Goal: Task Accomplishment & Management: Manage account settings

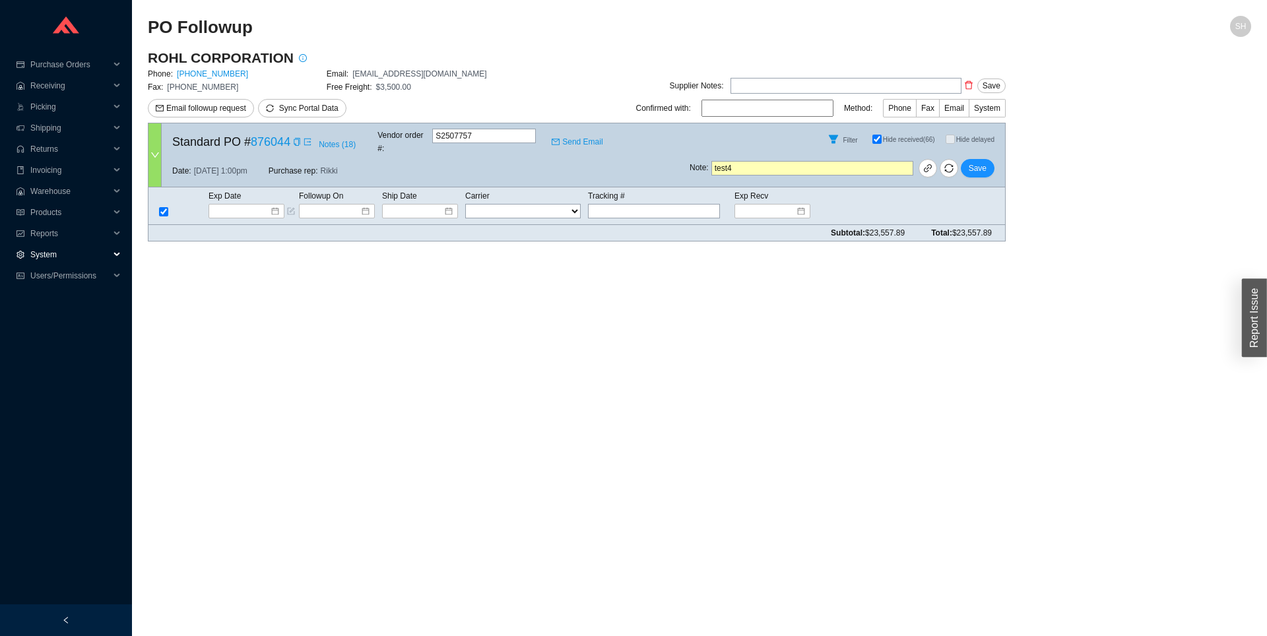
click at [77, 254] on span "System" at bounding box center [69, 254] width 79 height 21
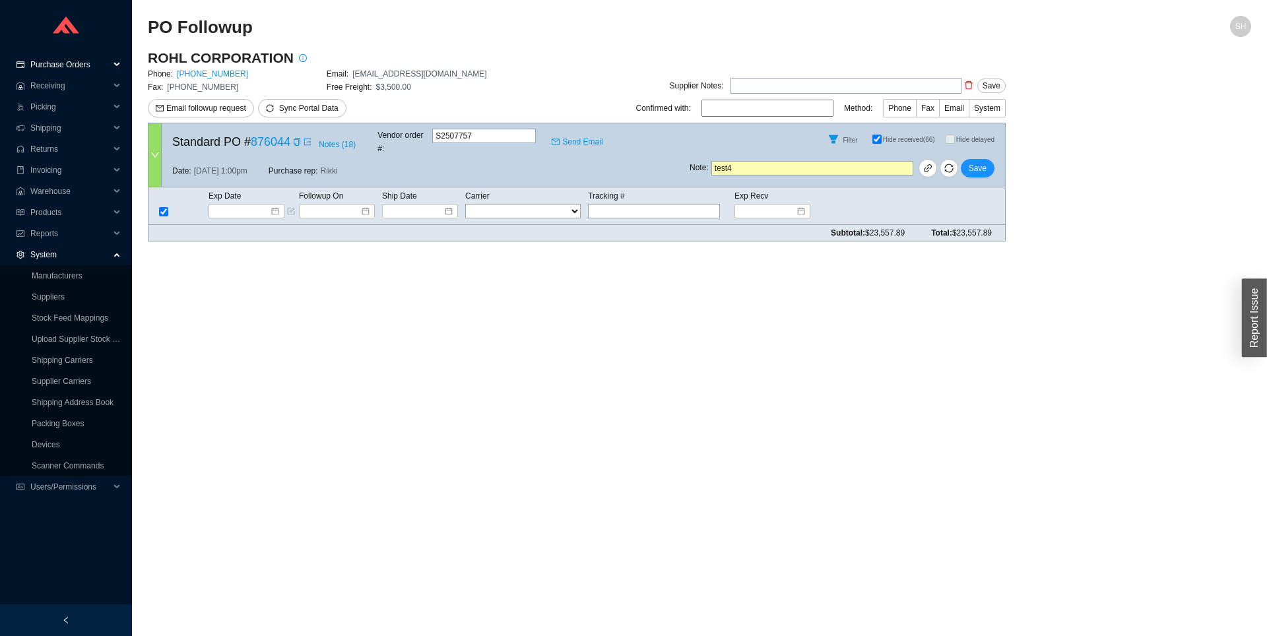
click at [95, 67] on span "Purchase Orders" at bounding box center [69, 64] width 79 height 21
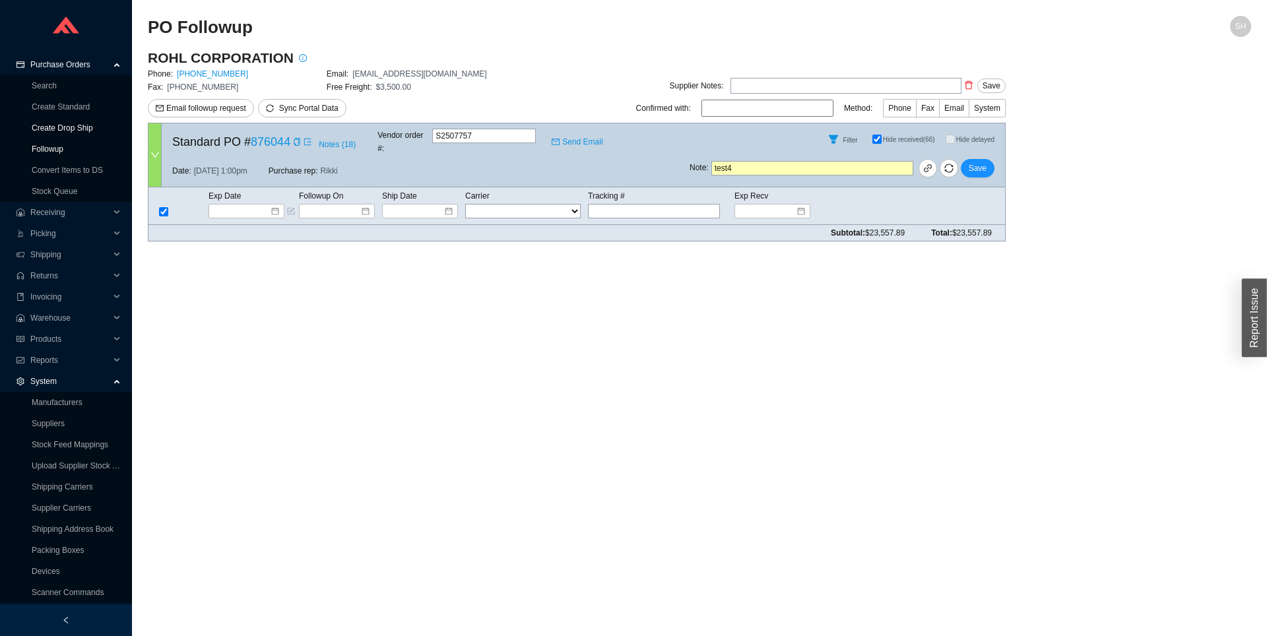
click at [63, 145] on link "Followup" at bounding box center [48, 149] width 32 height 9
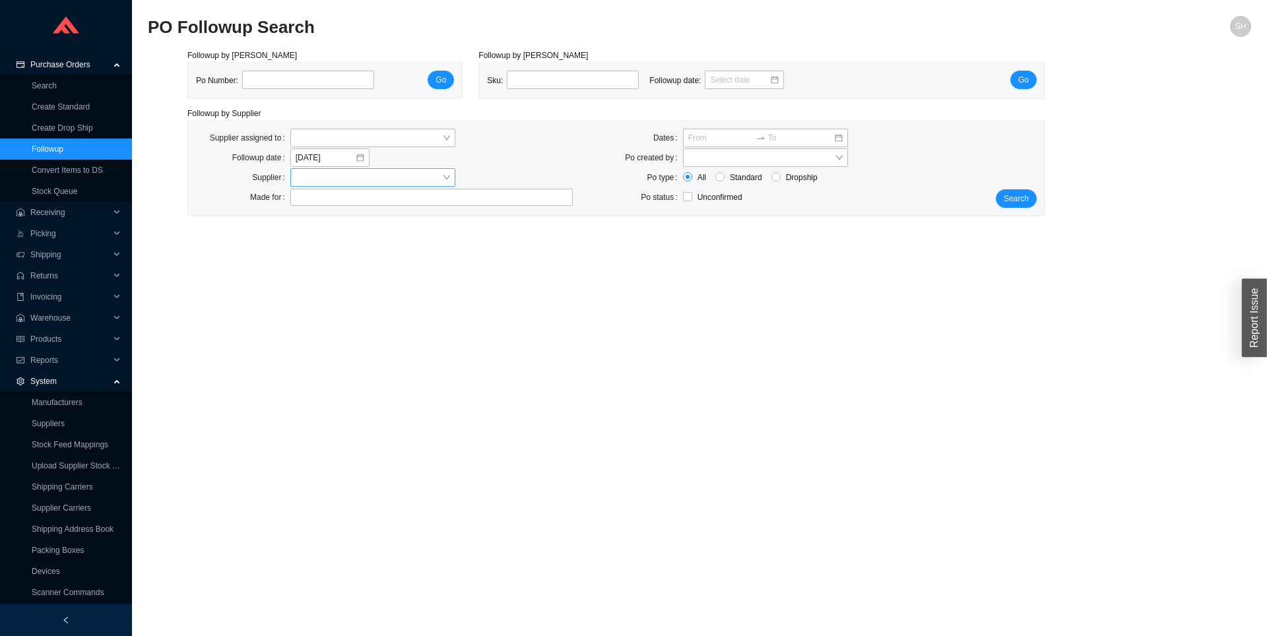
click at [364, 178] on input "search" at bounding box center [369, 177] width 146 height 17
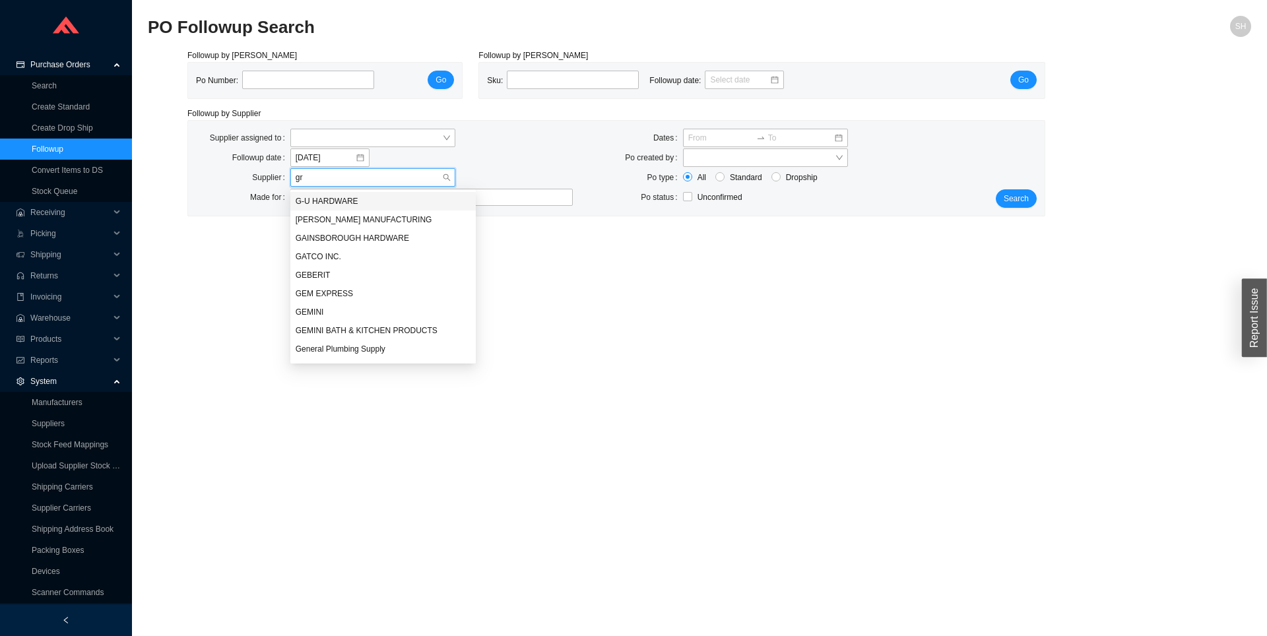
type input "gre"
click at [341, 333] on div "GROHE AMERICA INC." at bounding box center [375, 331] width 159 height 12
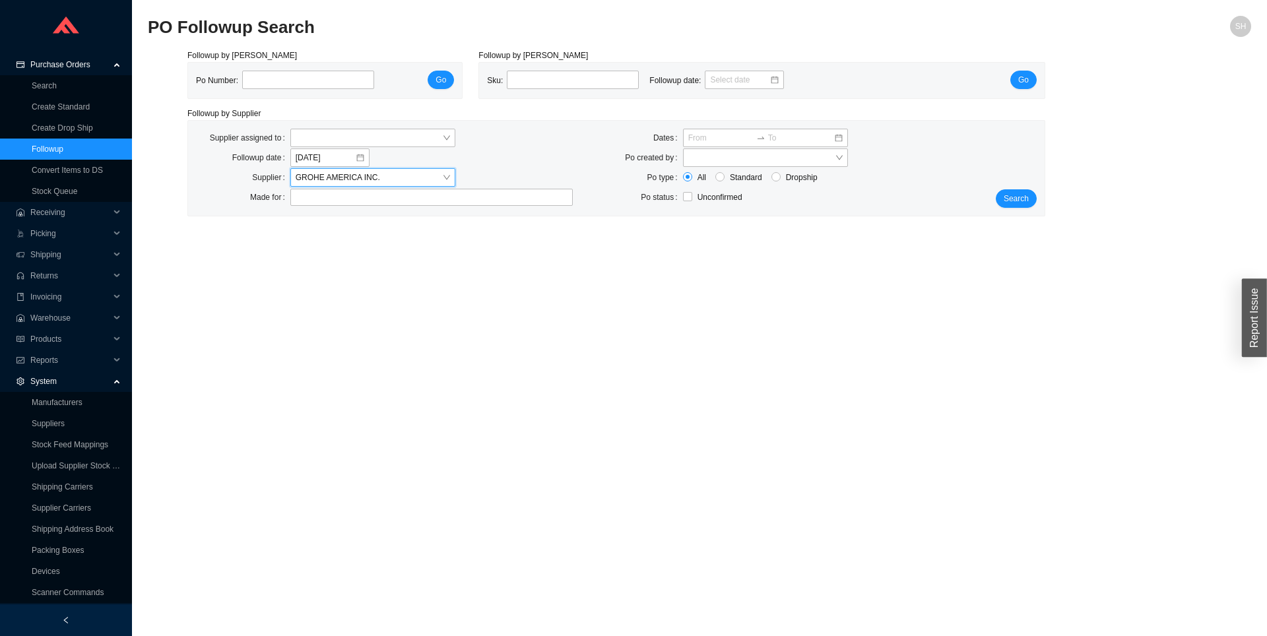
click at [1012, 214] on div "Supplier assigned to Followup date [DATE] Supplier GROHE AMERICA INC. GROHE AME…" at bounding box center [616, 168] width 856 height 95
click at [1016, 201] on span "Search" at bounding box center [1016, 198] width 25 height 13
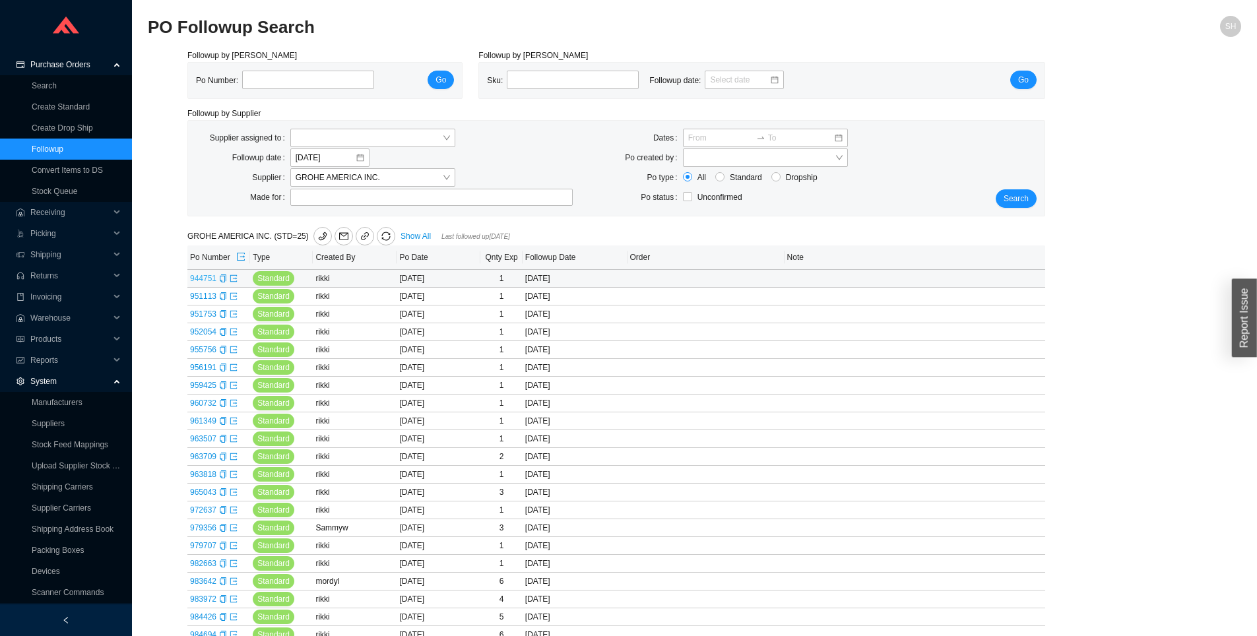
click at [208, 283] on link "944751" at bounding box center [203, 278] width 26 height 9
click at [212, 306] on td "951113" at bounding box center [218, 297] width 63 height 18
click at [212, 301] on link "951113" at bounding box center [203, 296] width 26 height 9
click at [212, 319] on link "951753" at bounding box center [203, 313] width 26 height 9
click at [351, 173] on span "GROHE AMERICA INC." at bounding box center [373, 177] width 154 height 17
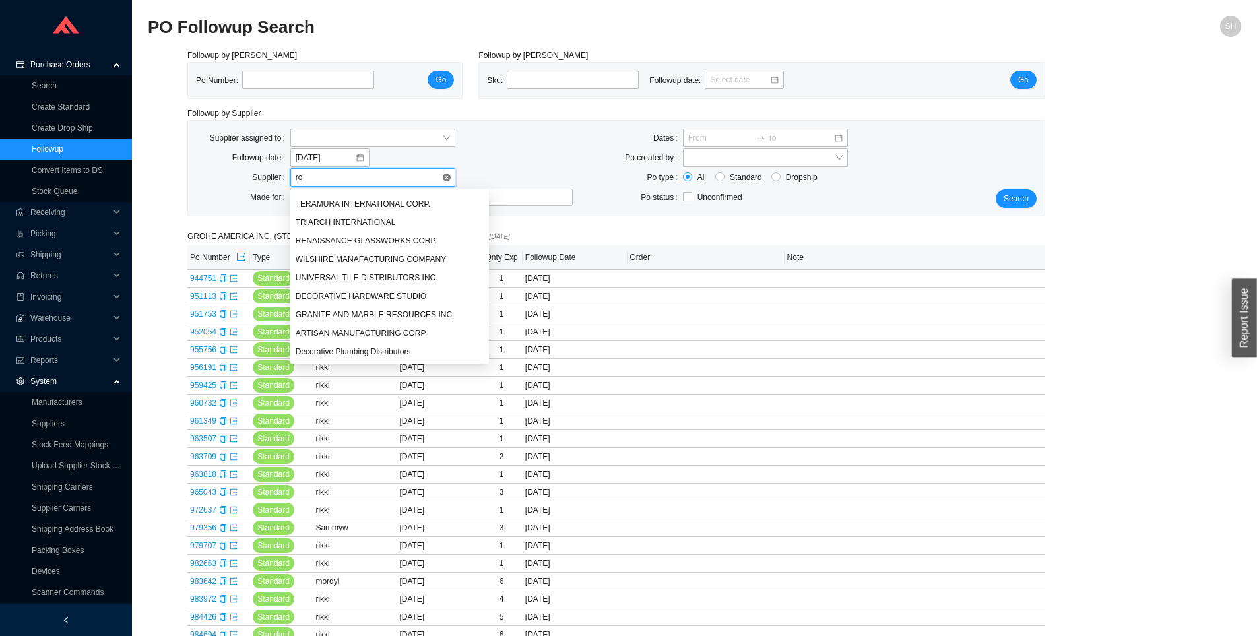
scroll to position [74, 0]
type input "rohl"
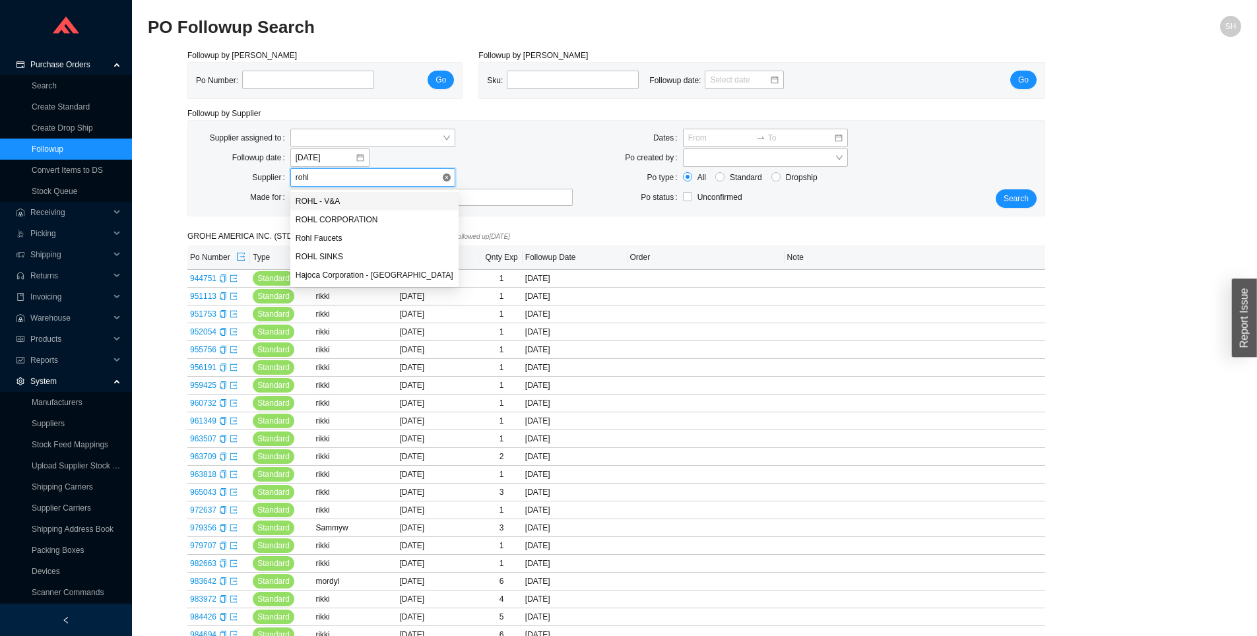
scroll to position [0, 0]
click at [350, 226] on div "ROHL CORPORATION" at bounding box center [374, 219] width 168 height 18
click at [1006, 199] on span "Search" at bounding box center [1016, 198] width 25 height 13
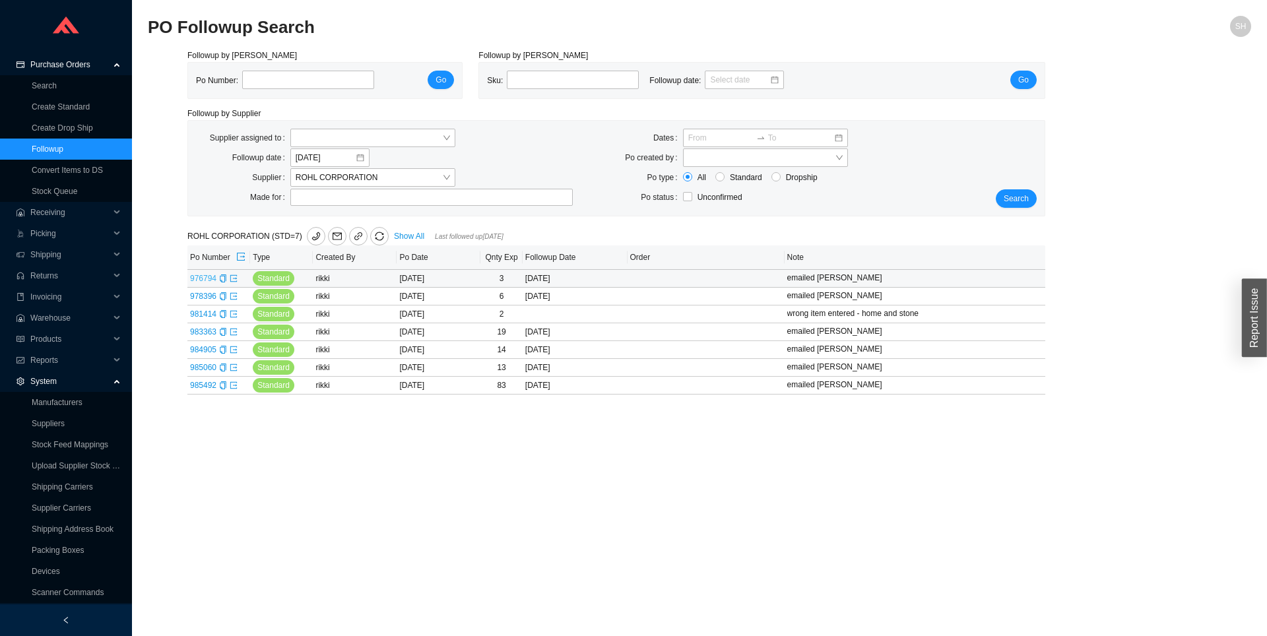
click at [209, 283] on link "976794" at bounding box center [203, 278] width 26 height 9
type input "976794"
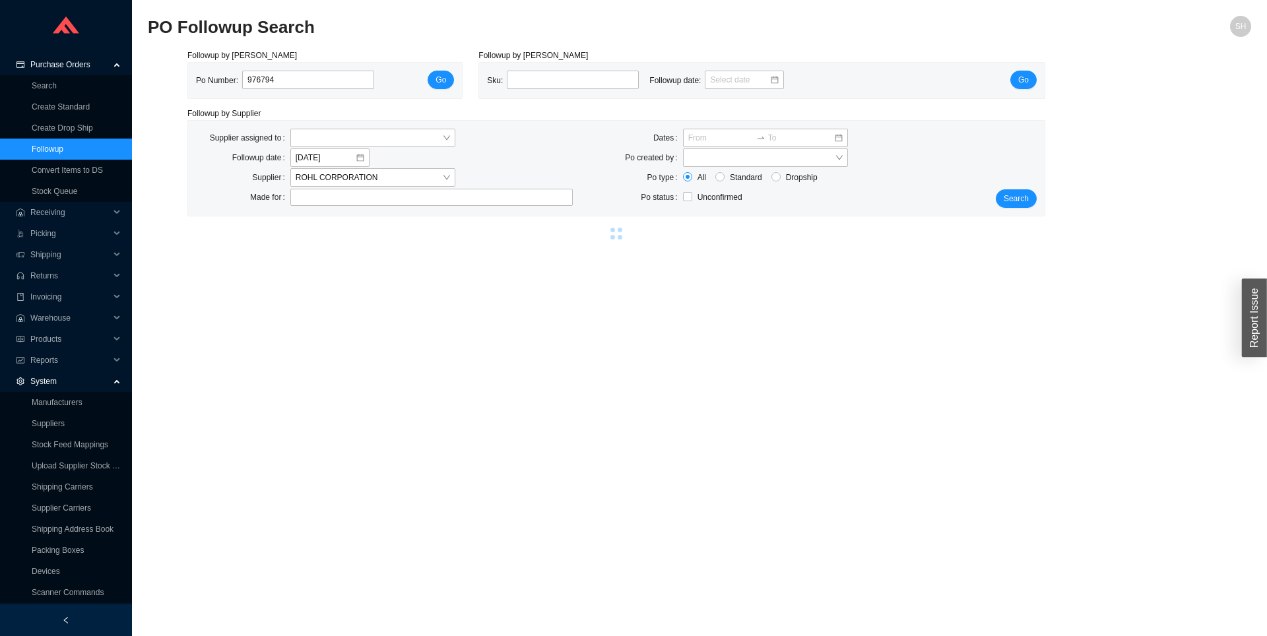
select select "2"
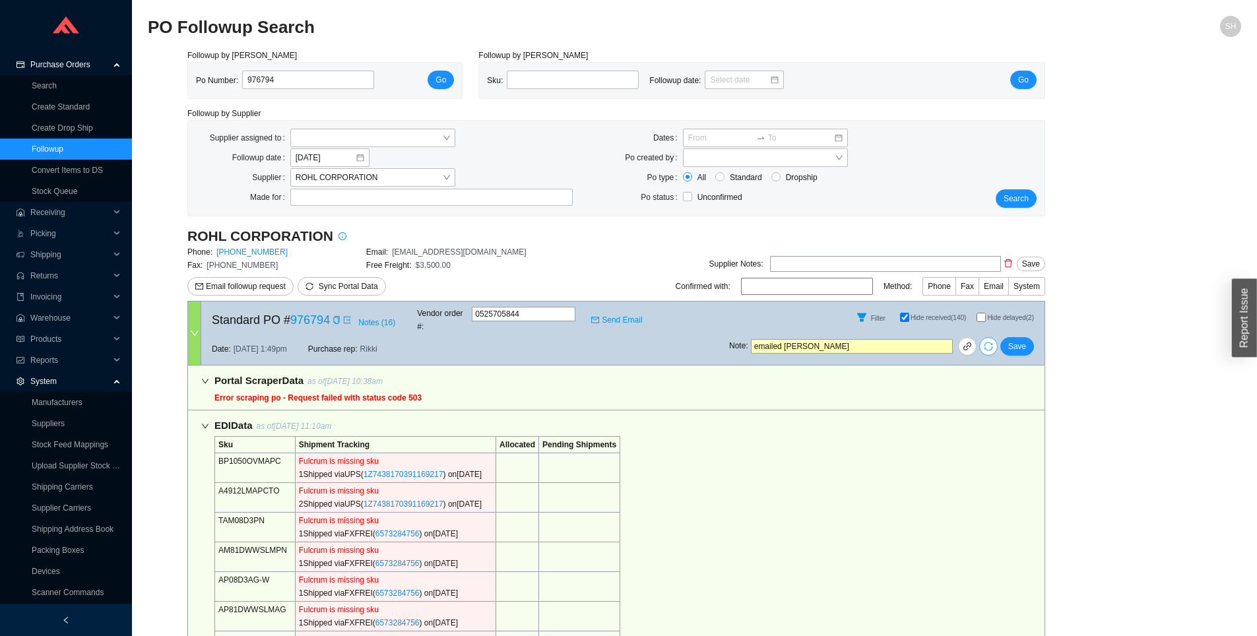
click at [986, 342] on icon "sync" at bounding box center [988, 346] width 9 height 9
select select "2"
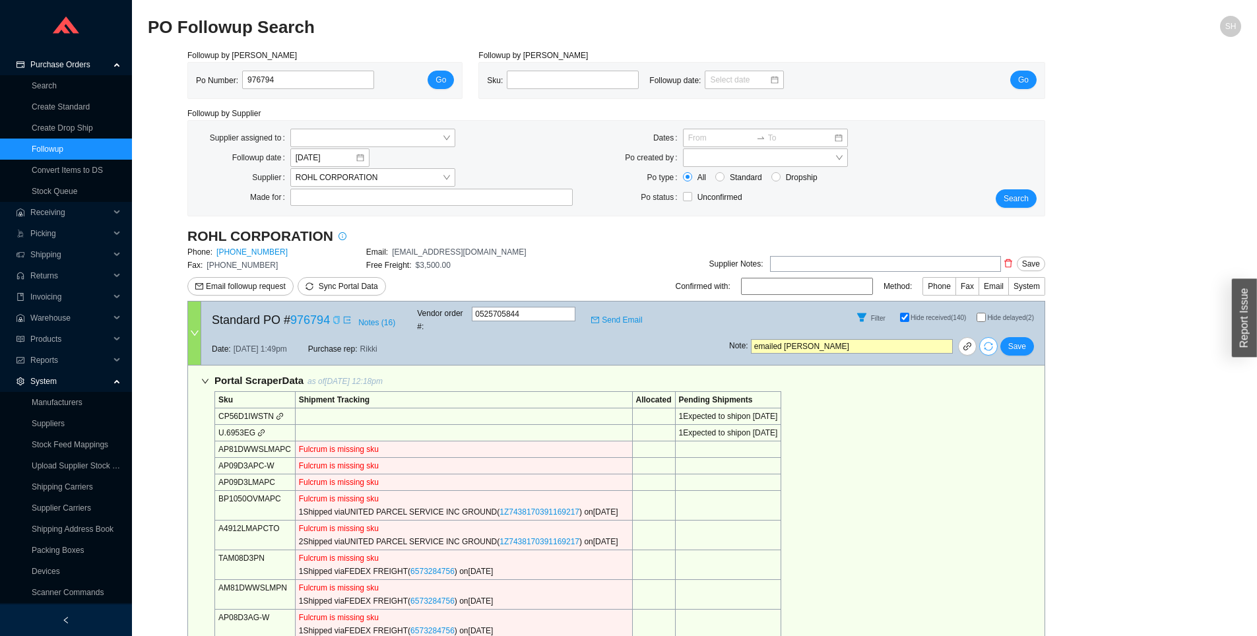
click at [339, 320] on icon "copy" at bounding box center [336, 320] width 6 height 8
click at [339, 318] on icon "copy" at bounding box center [336, 320] width 6 height 8
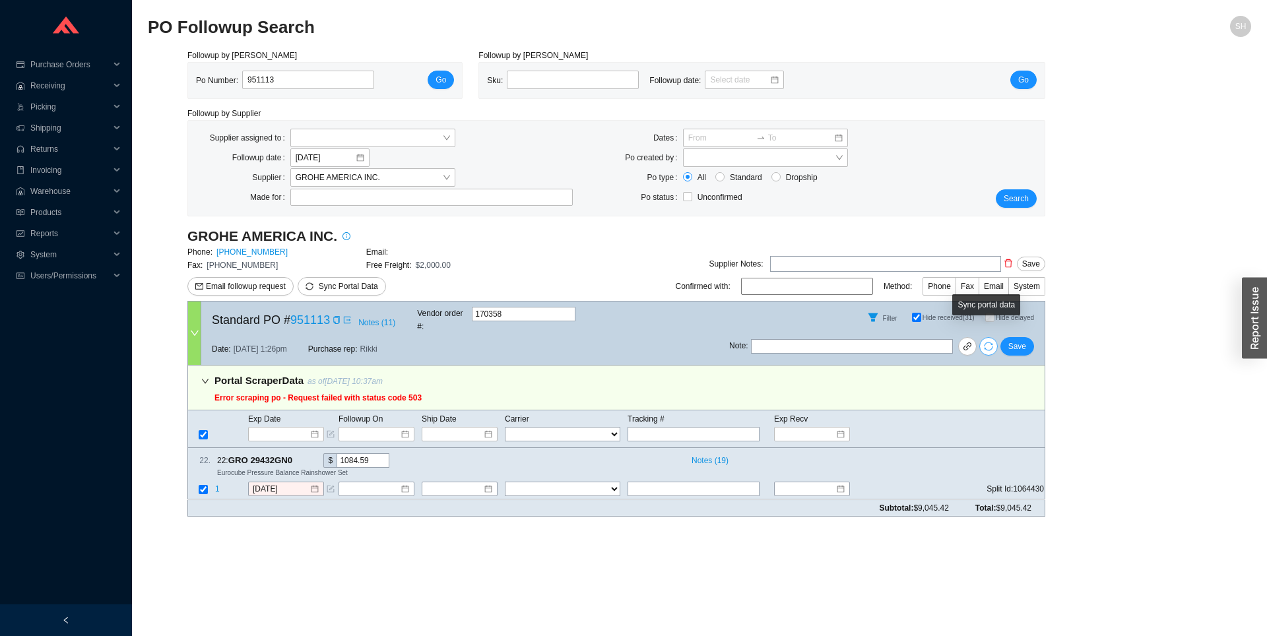
click at [986, 342] on icon "sync" at bounding box center [988, 346] width 9 height 9
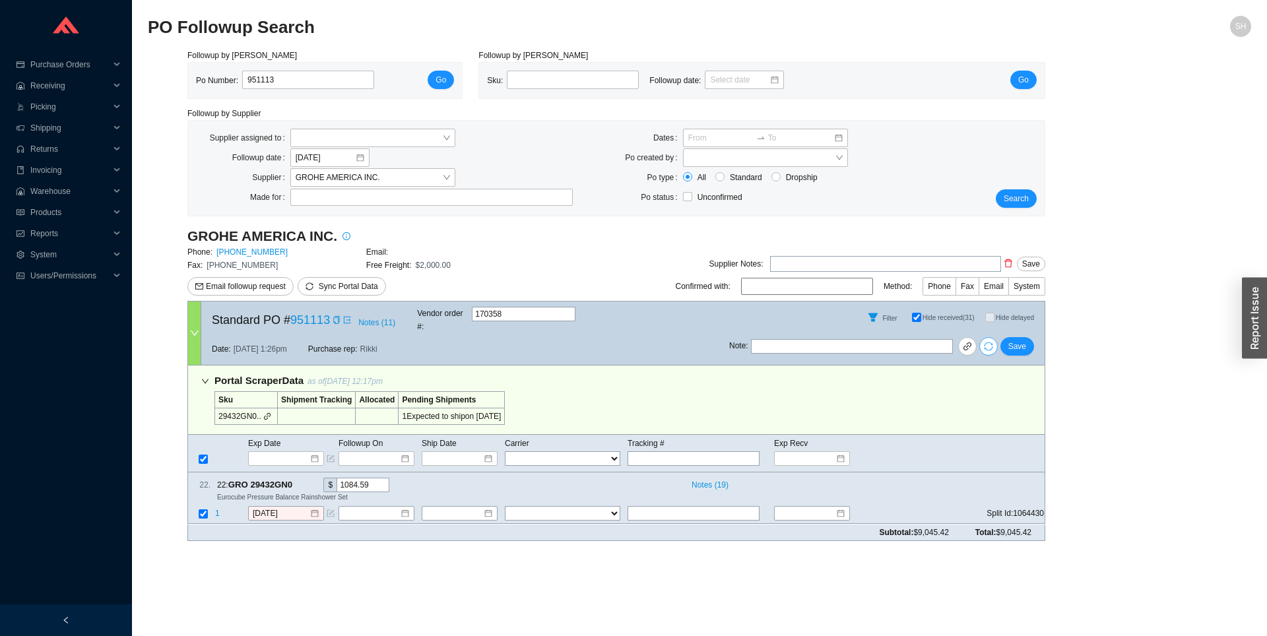
click at [912, 316] on input "Hide received (31)" at bounding box center [916, 317] width 9 height 9
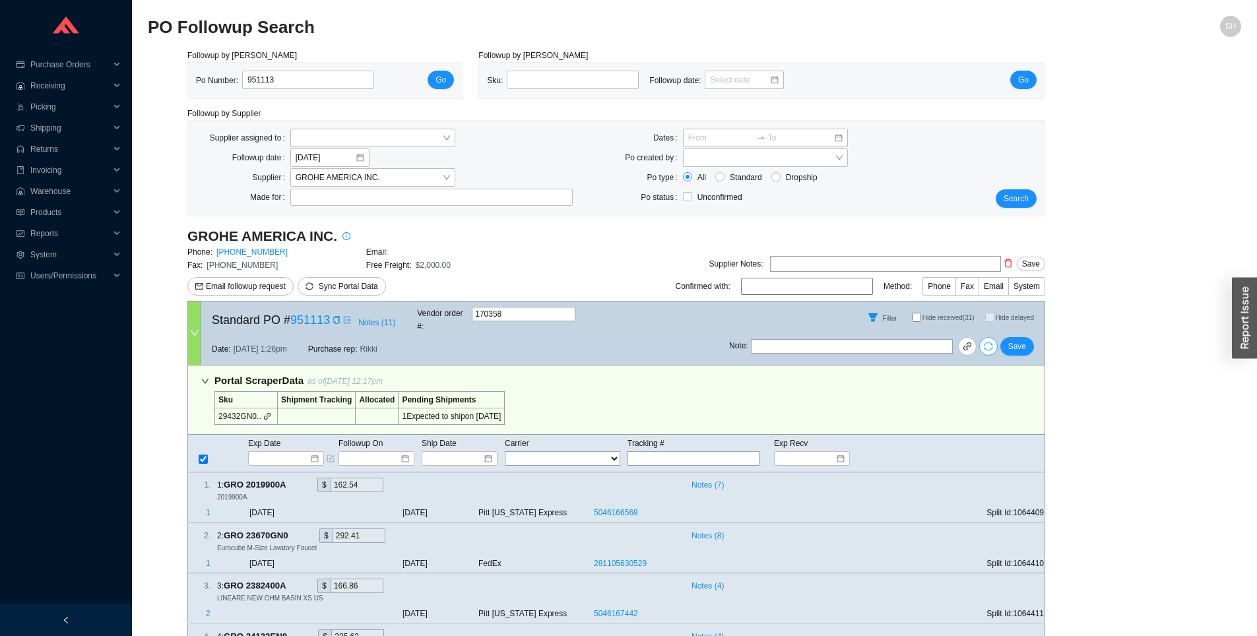
click at [912, 316] on input "Hide received (31)" at bounding box center [916, 317] width 9 height 9
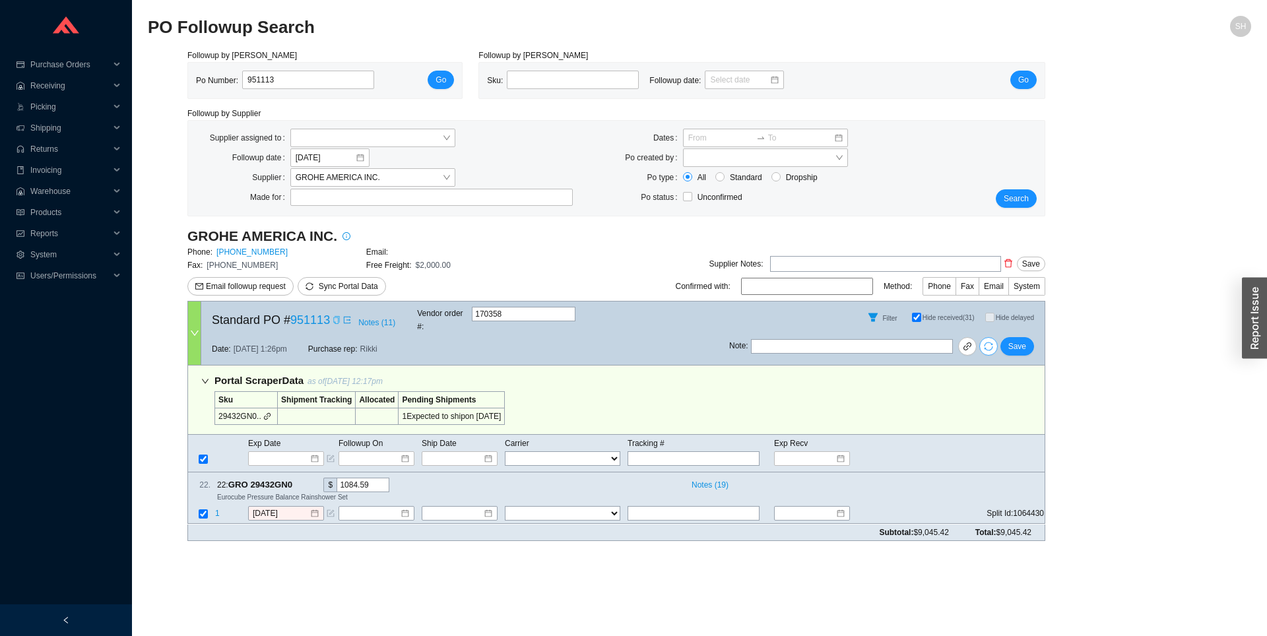
click at [340, 313] on div "Copy" at bounding box center [337, 319] width 8 height 13
click at [912, 314] on input "Hide received (31)" at bounding box center [916, 317] width 9 height 9
checkbox input "false"
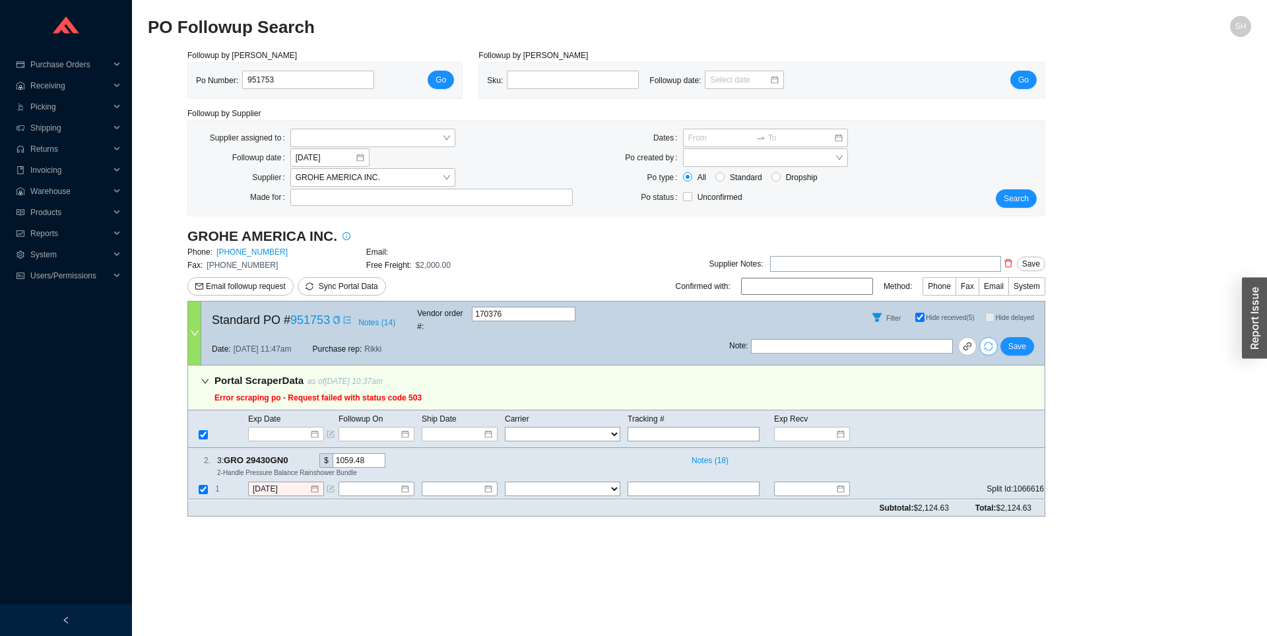
click at [991, 342] on icon "sync" at bounding box center [988, 346] width 9 height 9
click at [340, 321] on div "Copy" at bounding box center [337, 319] width 8 height 13
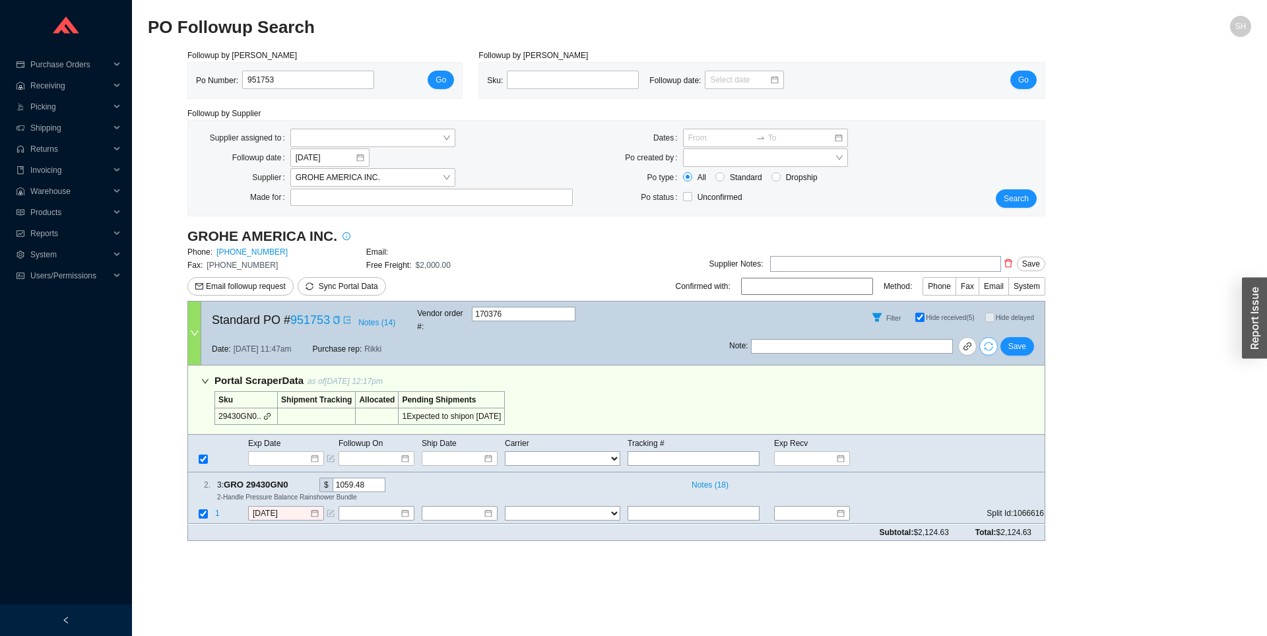
click at [907, 323] on div "Filter Hide received (5) Hide delayed" at bounding box center [886, 318] width 315 height 32
click at [907, 321] on div "Filter Hide received (5) Hide delayed" at bounding box center [886, 318] width 315 height 32
click at [908, 320] on div "Filter Hide received (5) Hide delayed" at bounding box center [886, 318] width 315 height 32
click at [915, 317] on input "Hide received (5)" at bounding box center [919, 317] width 9 height 9
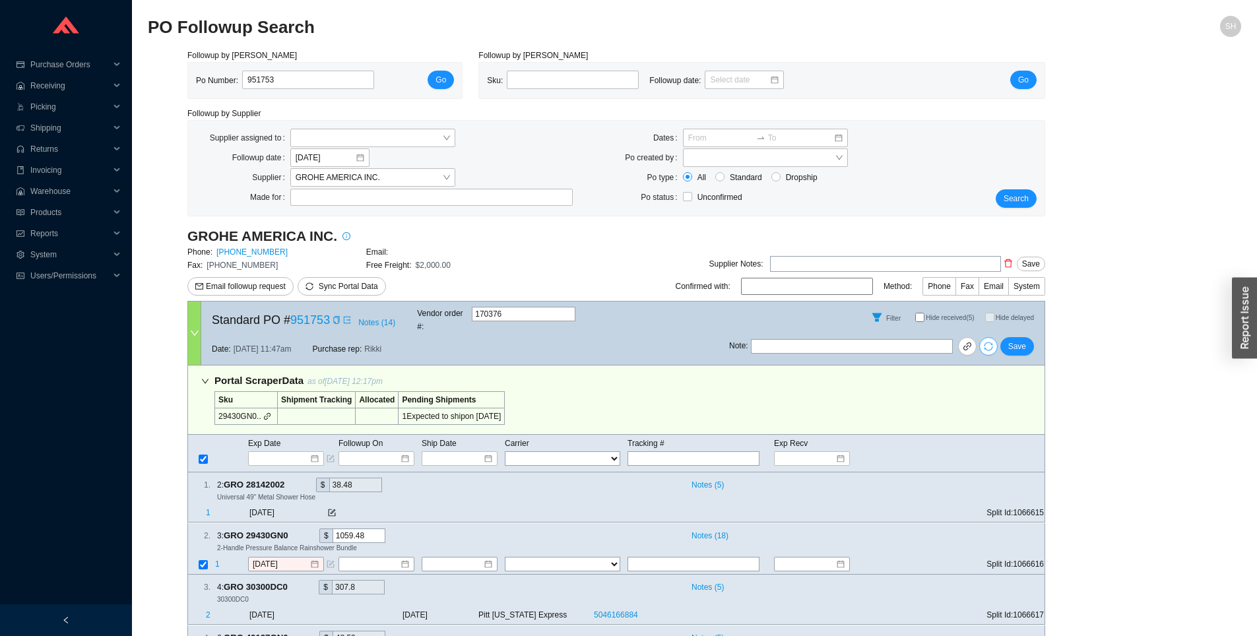
click at [915, 317] on input "Hide received (5)" at bounding box center [919, 317] width 9 height 9
checkbox input "true"
